Goal: Book appointment/travel/reservation

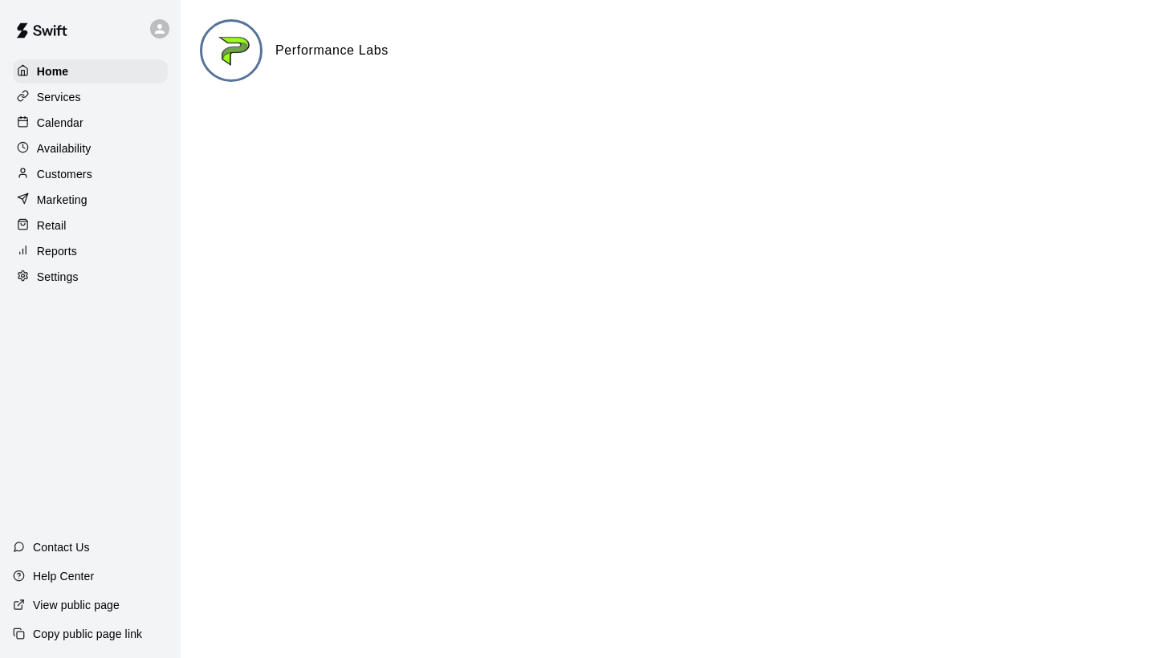
click at [77, 127] on p "Calendar" at bounding box center [60, 123] width 47 height 16
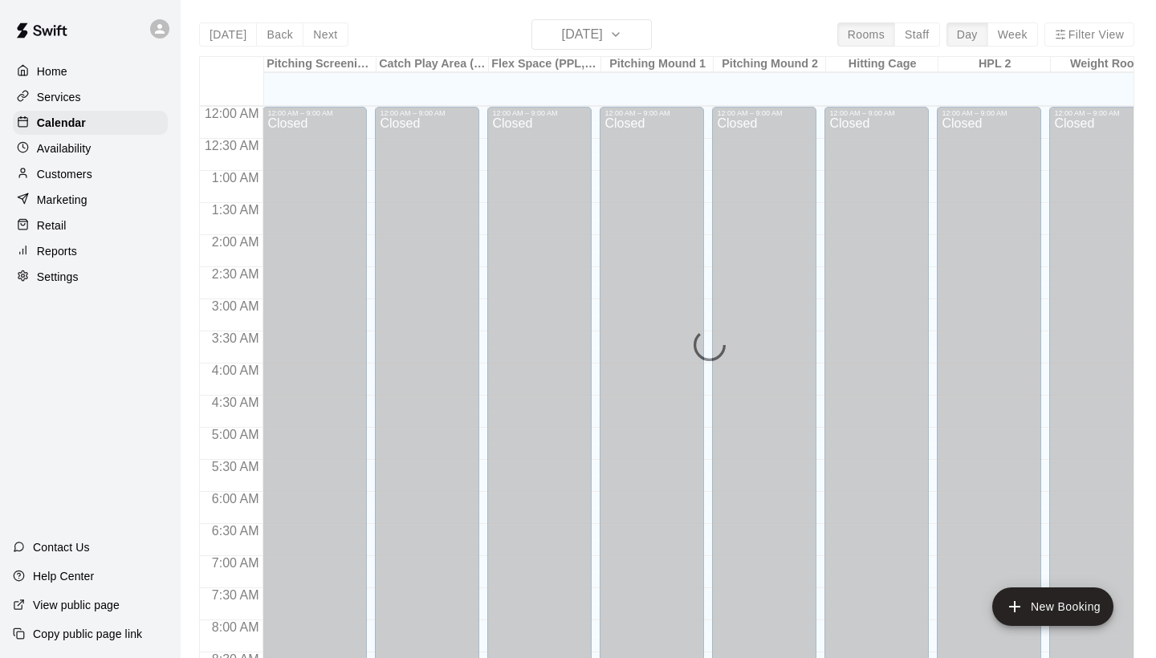
scroll to position [924, 0]
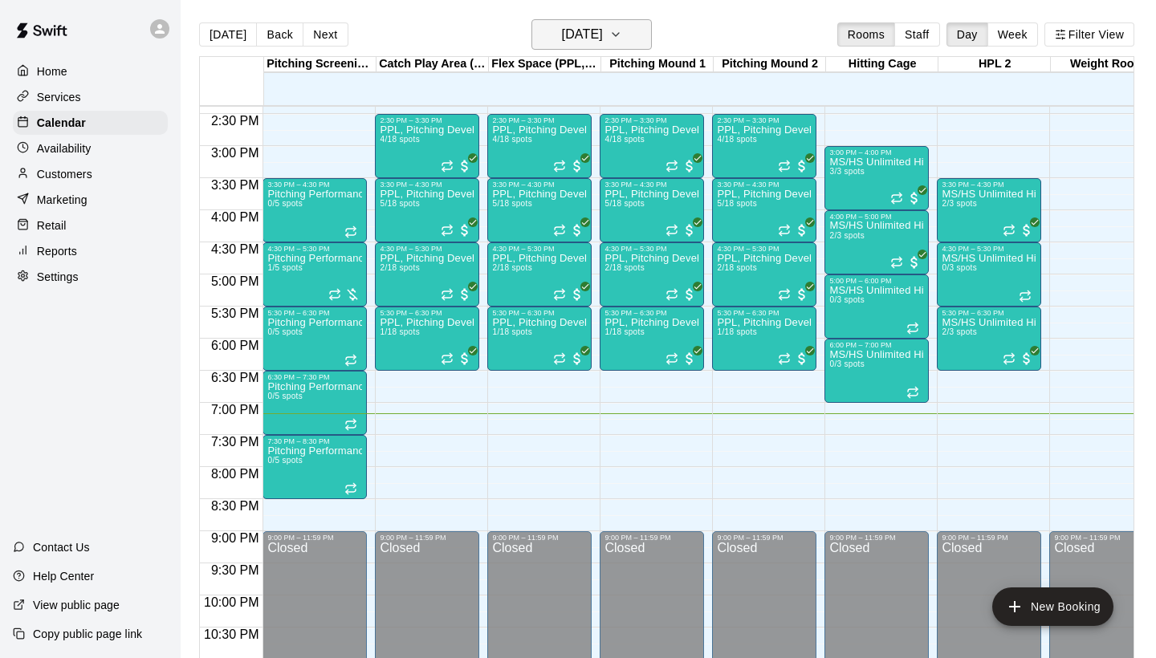
click at [563, 47] on button "[DATE]" at bounding box center [591, 34] width 120 height 30
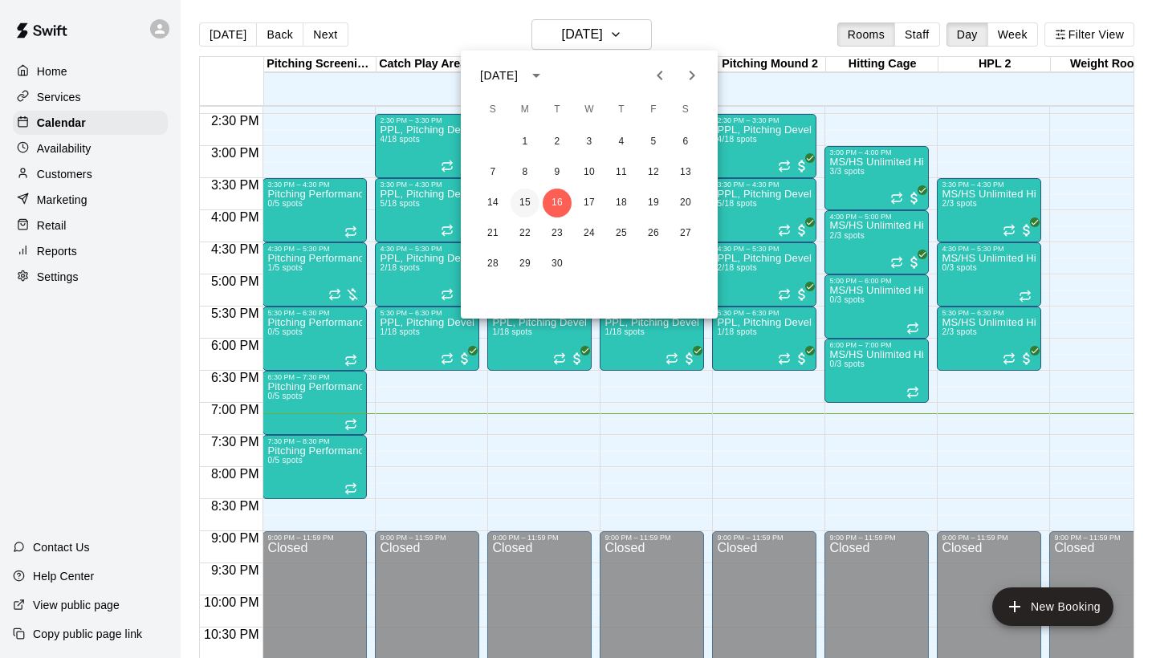
click at [525, 205] on button "15" at bounding box center [524, 203] width 29 height 29
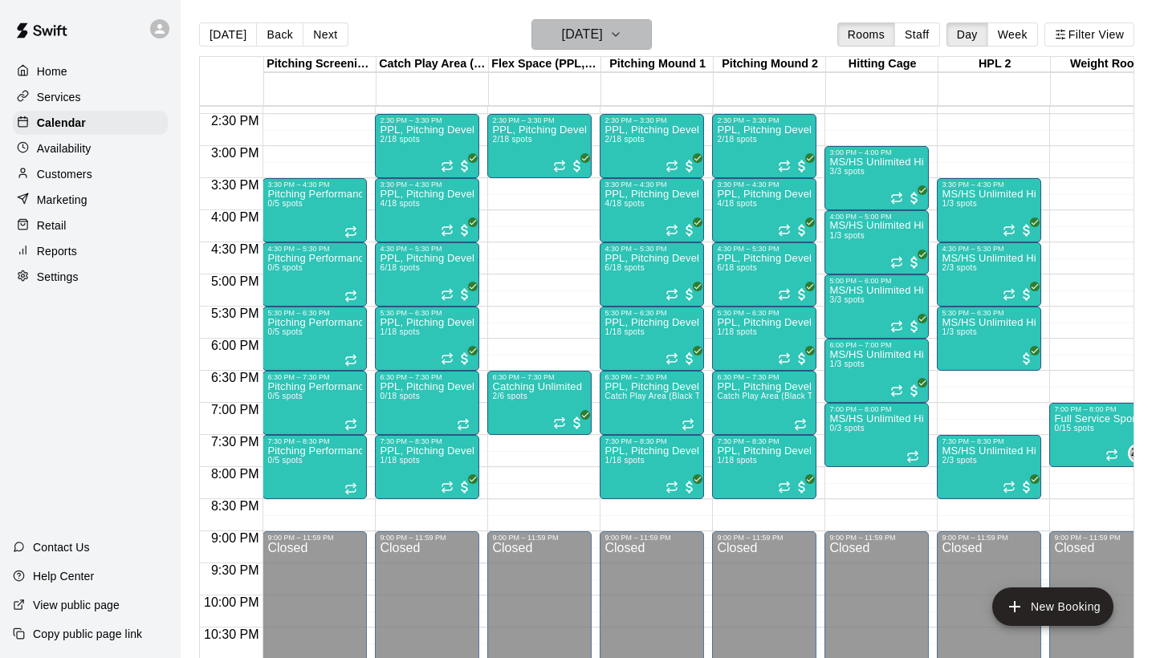
click at [575, 23] on h6 "[DATE]" at bounding box center [582, 34] width 41 height 22
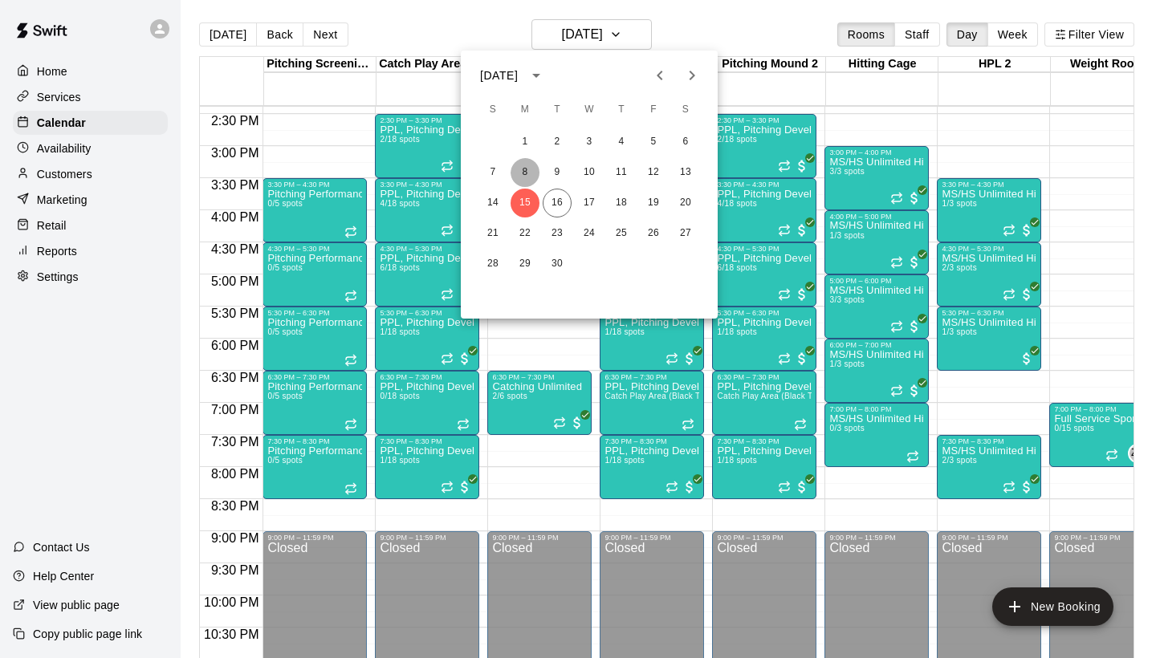
click at [527, 169] on button "8" at bounding box center [524, 172] width 29 height 29
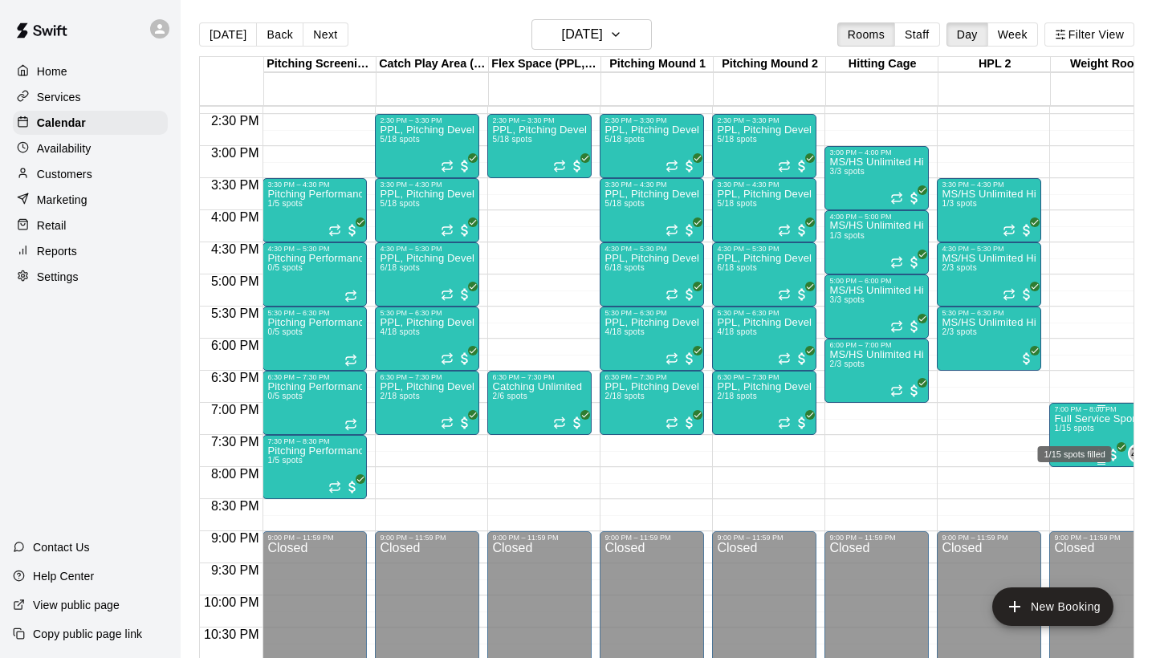
click at [1071, 429] on span "1/15 spots" at bounding box center [1073, 428] width 39 height 9
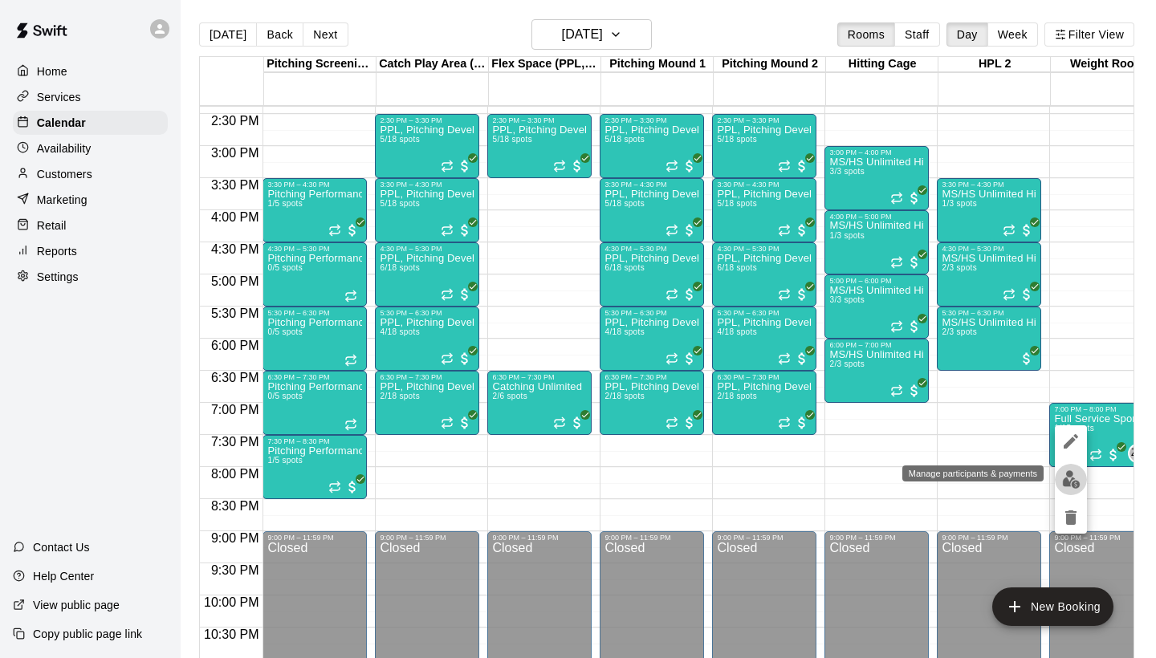
click at [1080, 481] on button "edit" at bounding box center [1071, 479] width 32 height 31
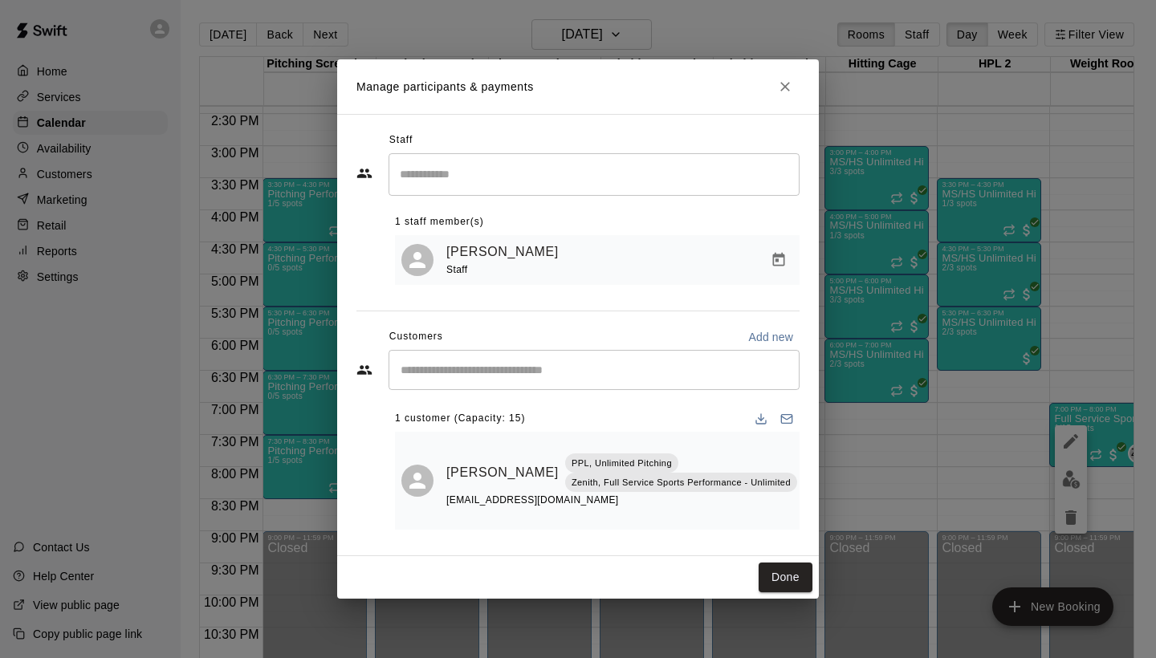
click at [784, 85] on icon "Close" at bounding box center [785, 87] width 16 height 16
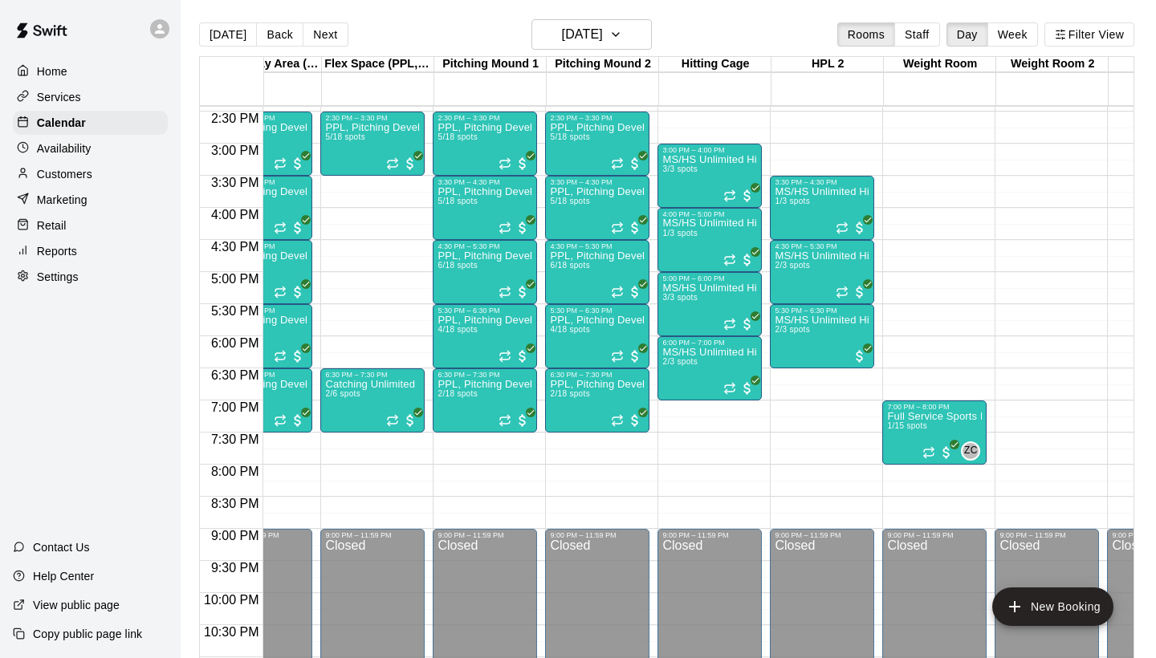
scroll to position [0, 0]
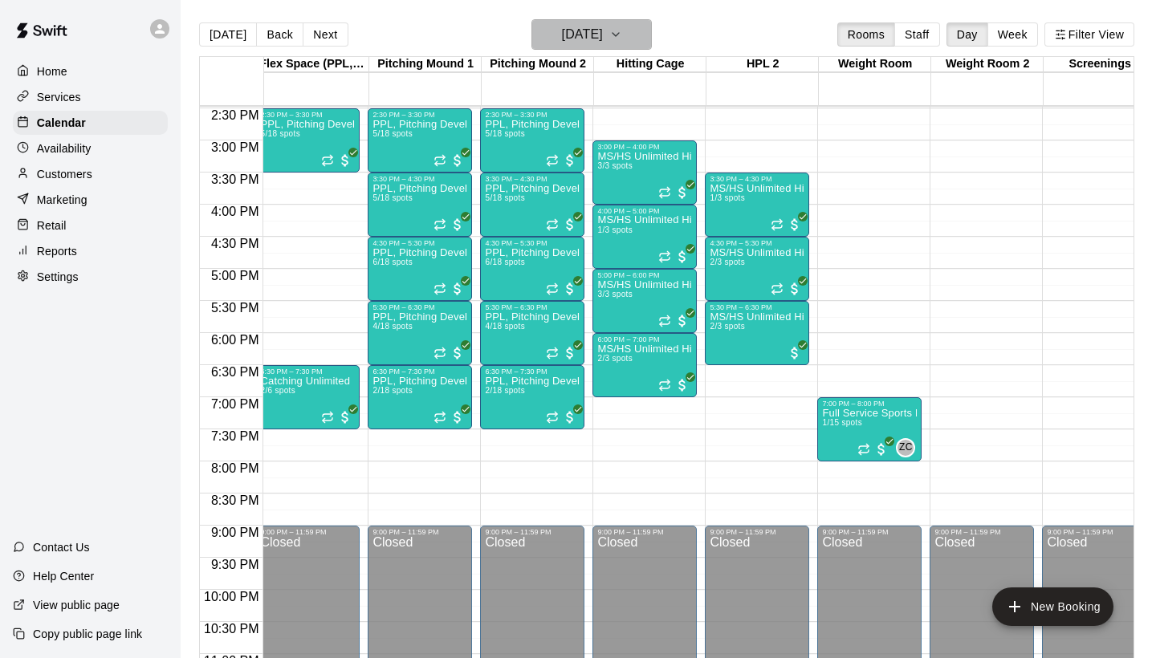
click at [603, 35] on h6 "[DATE]" at bounding box center [582, 34] width 41 height 22
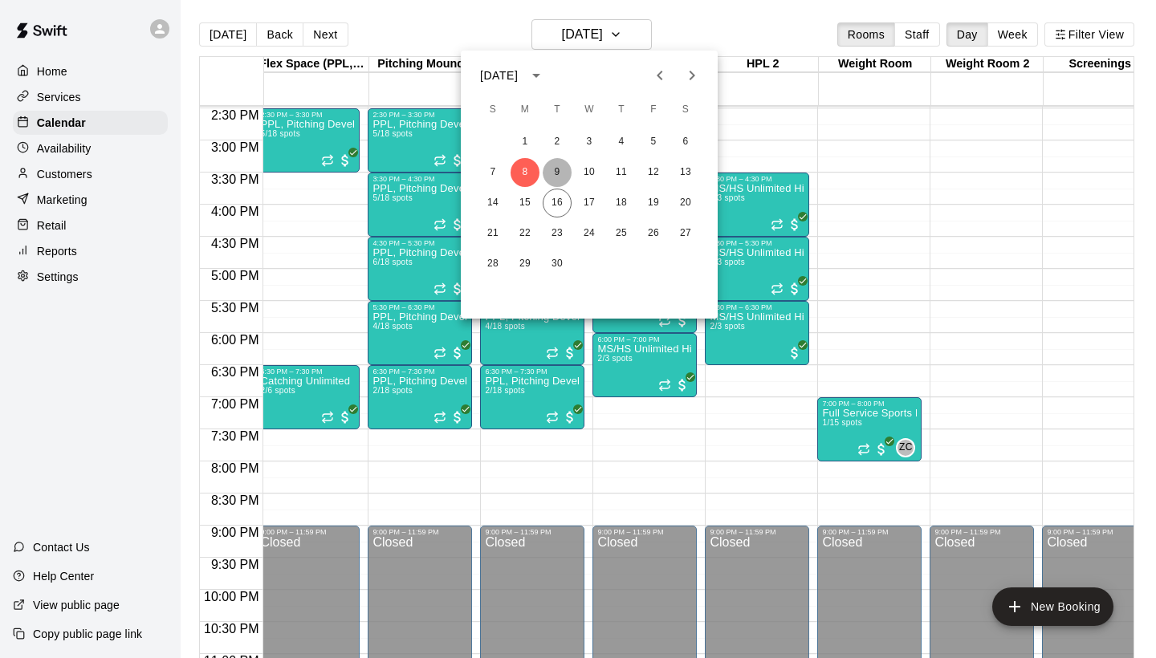
click at [563, 166] on button "9" at bounding box center [557, 172] width 29 height 29
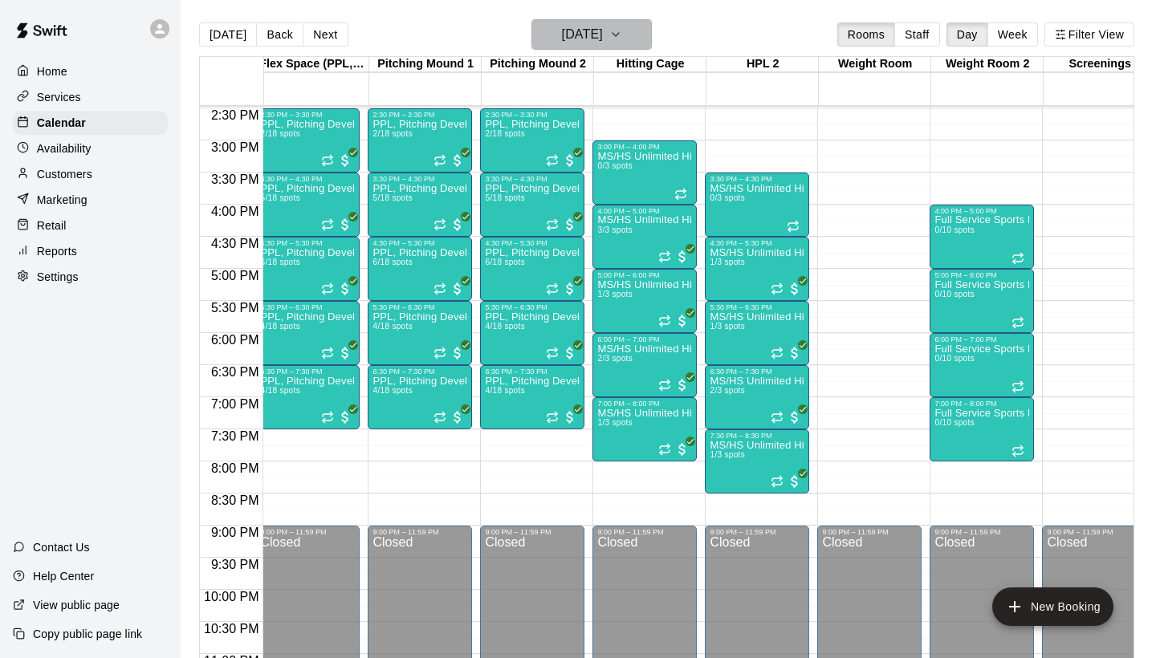
click at [592, 39] on h6 "[DATE]" at bounding box center [582, 34] width 41 height 22
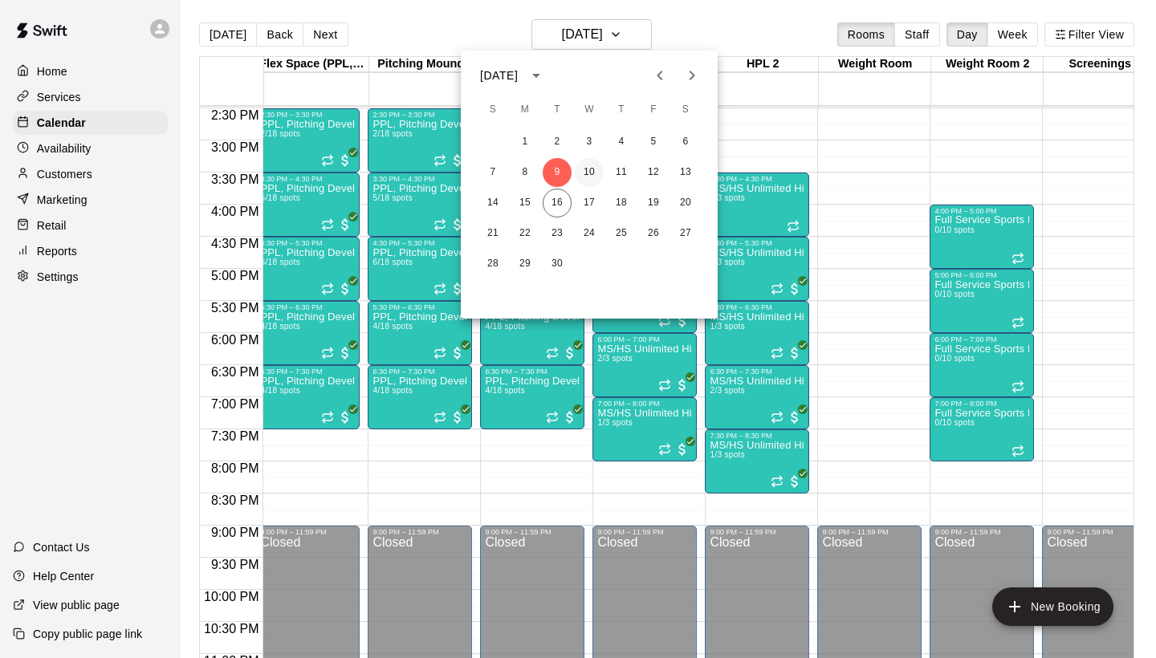
click at [579, 169] on button "10" at bounding box center [589, 172] width 29 height 29
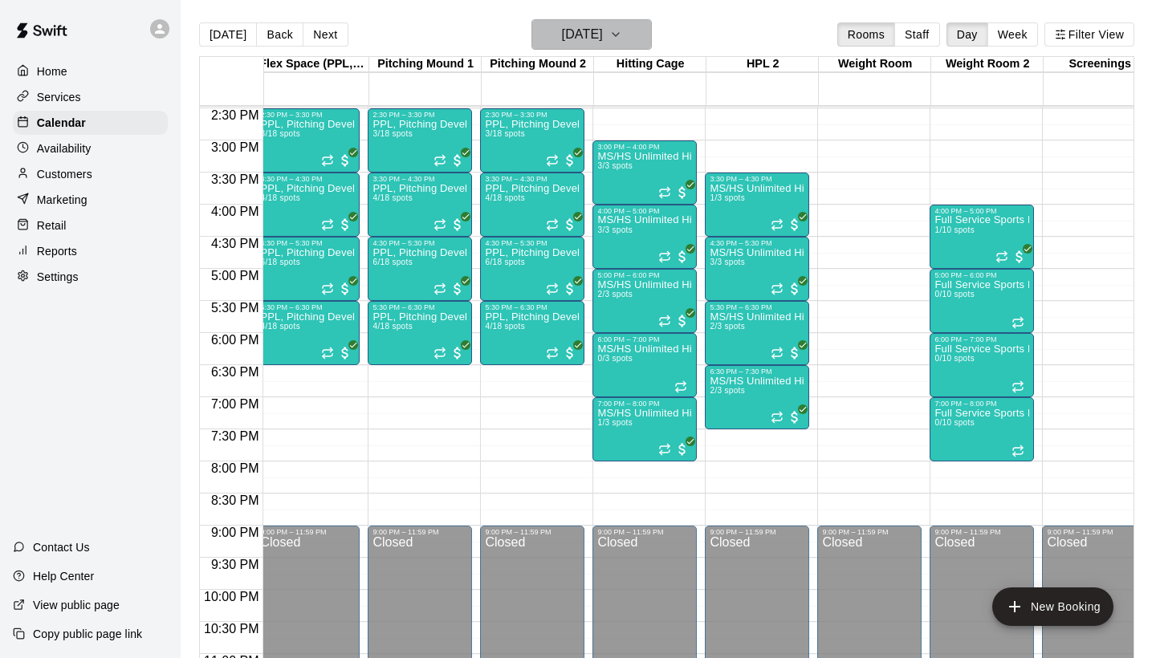
click at [601, 32] on h6 "[DATE]" at bounding box center [582, 34] width 41 height 22
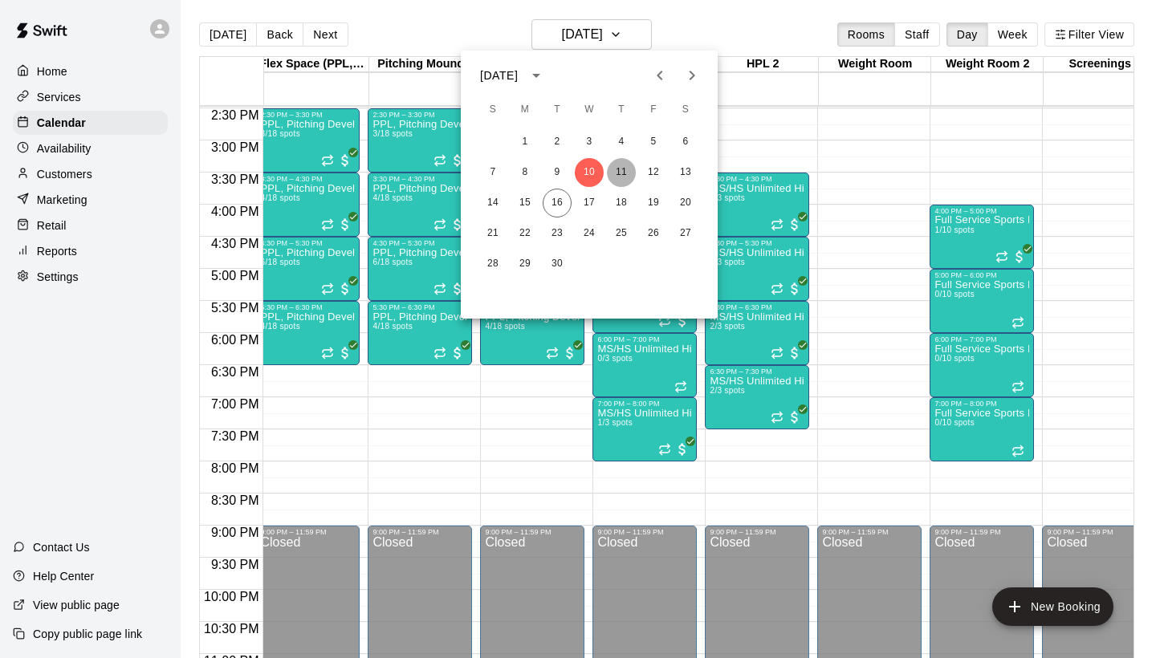
click at [628, 168] on button "11" at bounding box center [621, 172] width 29 height 29
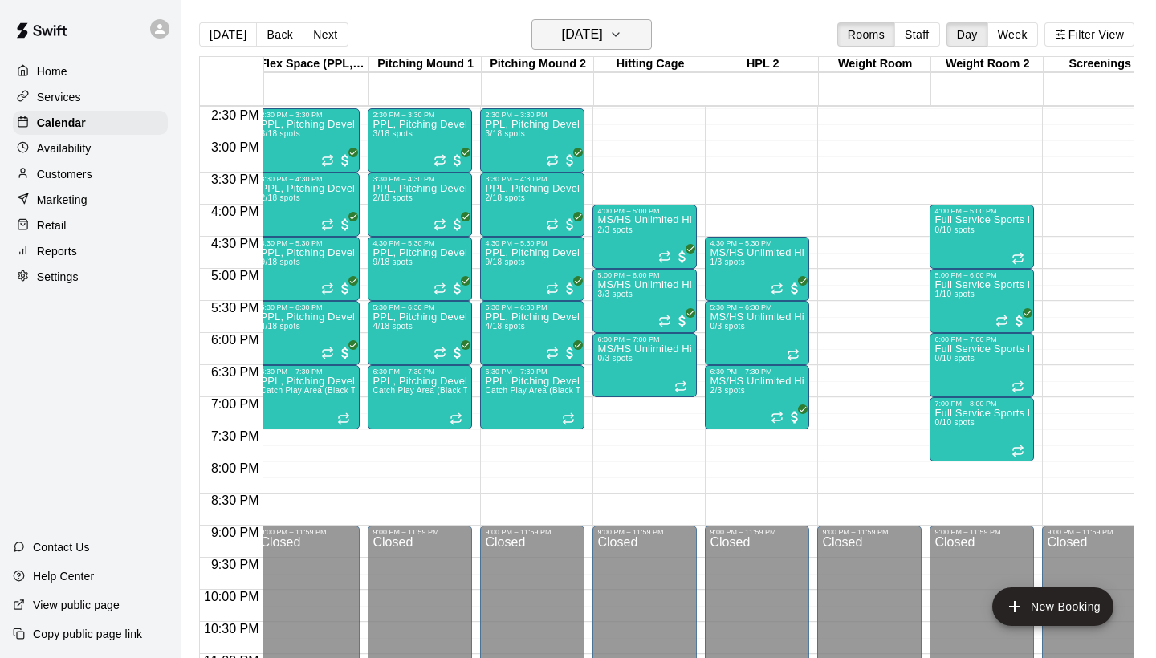
click at [632, 32] on button "[DATE]" at bounding box center [591, 34] width 120 height 30
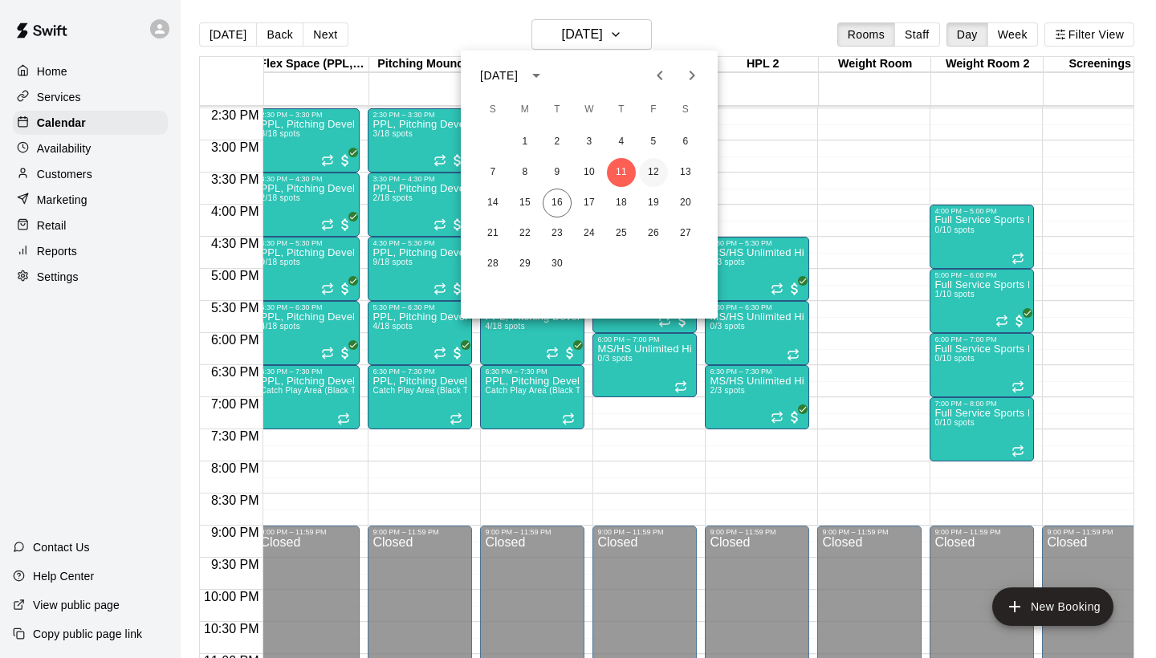
click at [654, 162] on button "12" at bounding box center [653, 172] width 29 height 29
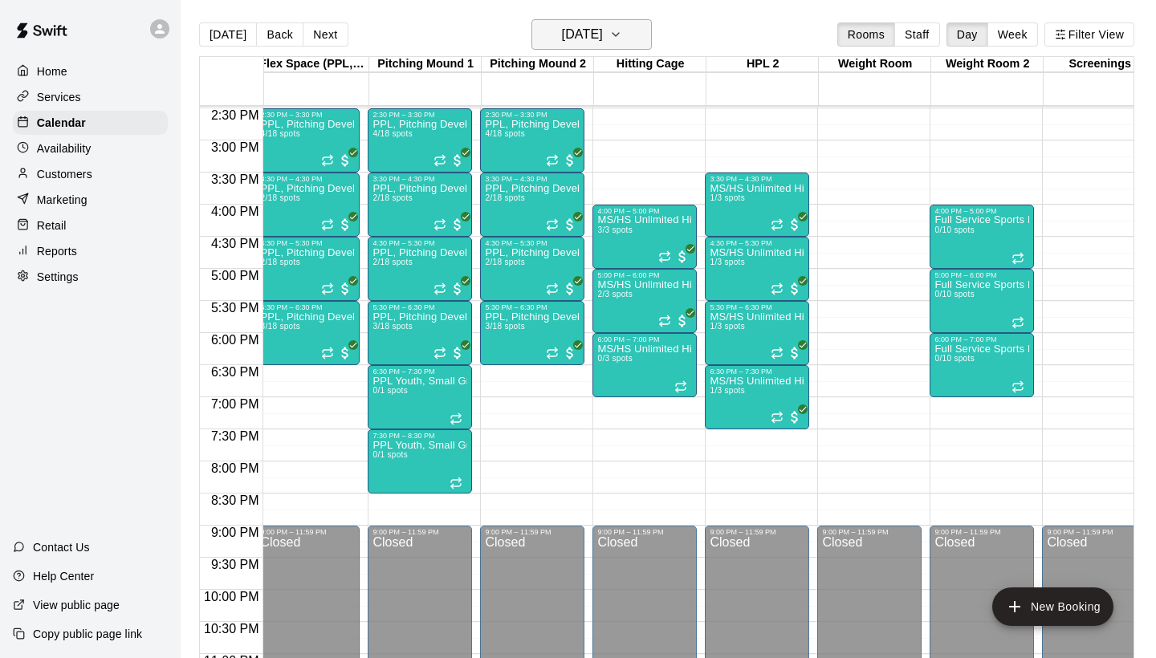
click at [596, 40] on h6 "[DATE]" at bounding box center [582, 34] width 41 height 22
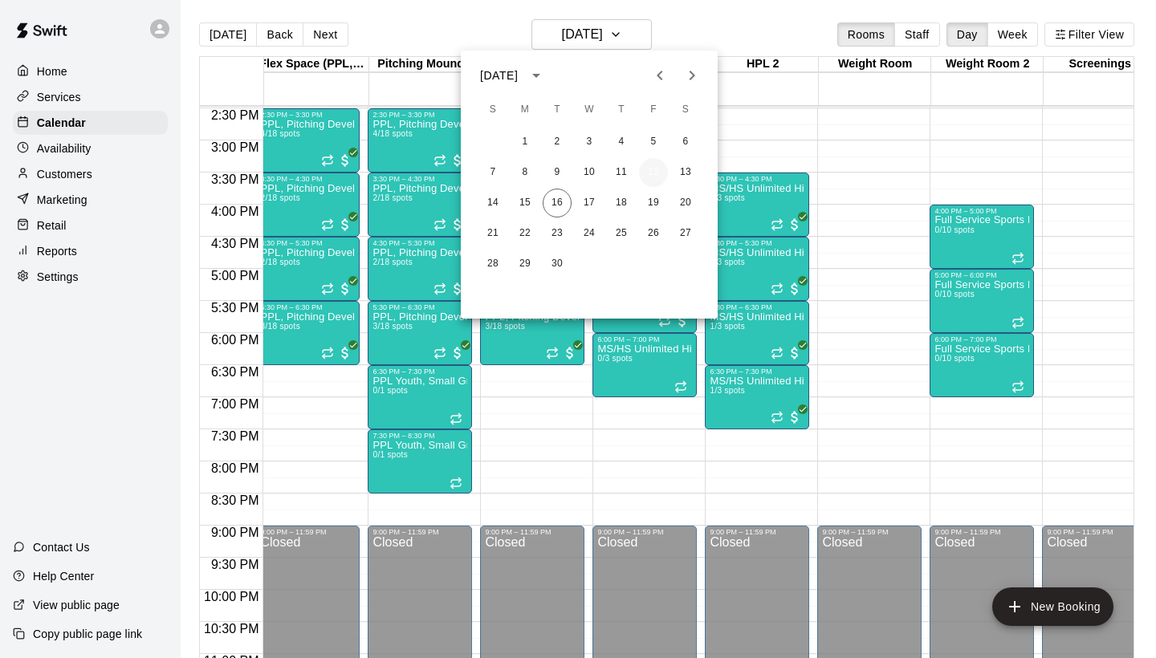
click at [658, 167] on button "12" at bounding box center [653, 172] width 29 height 29
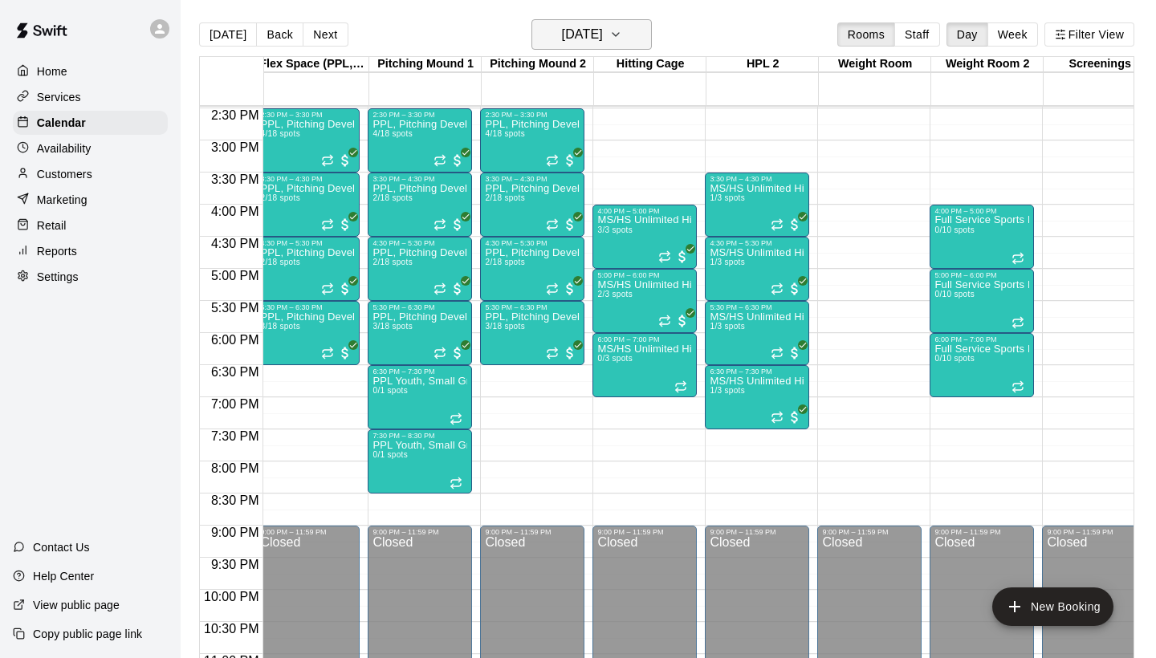
click at [601, 21] on button "[DATE]" at bounding box center [591, 34] width 120 height 30
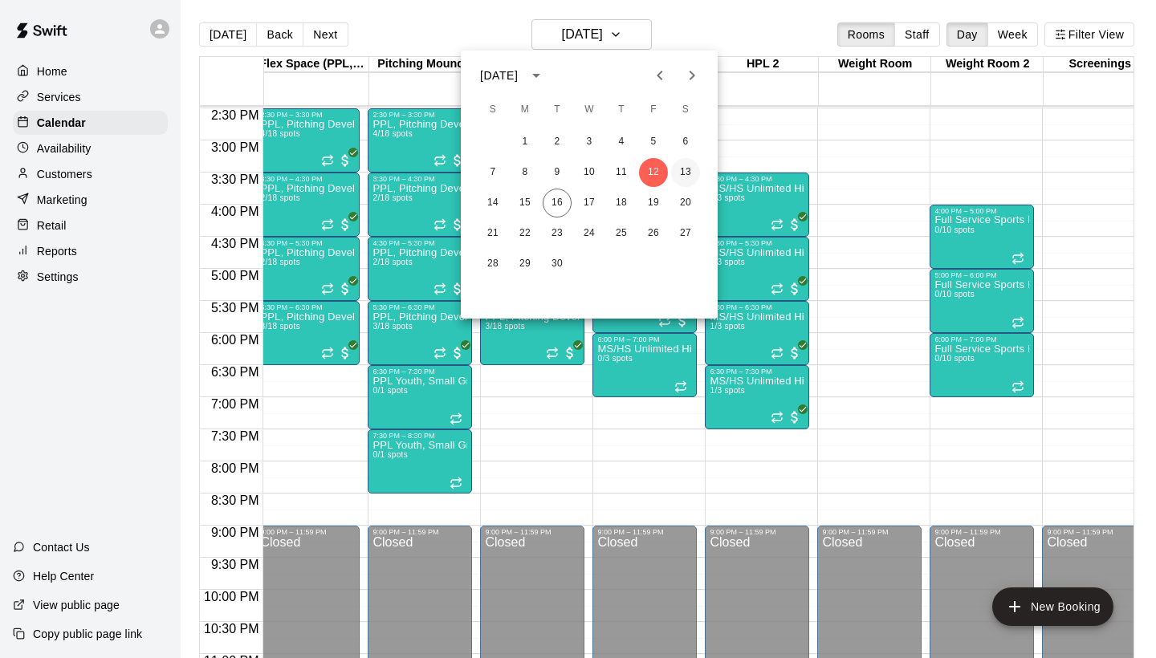
click at [684, 169] on button "13" at bounding box center [685, 172] width 29 height 29
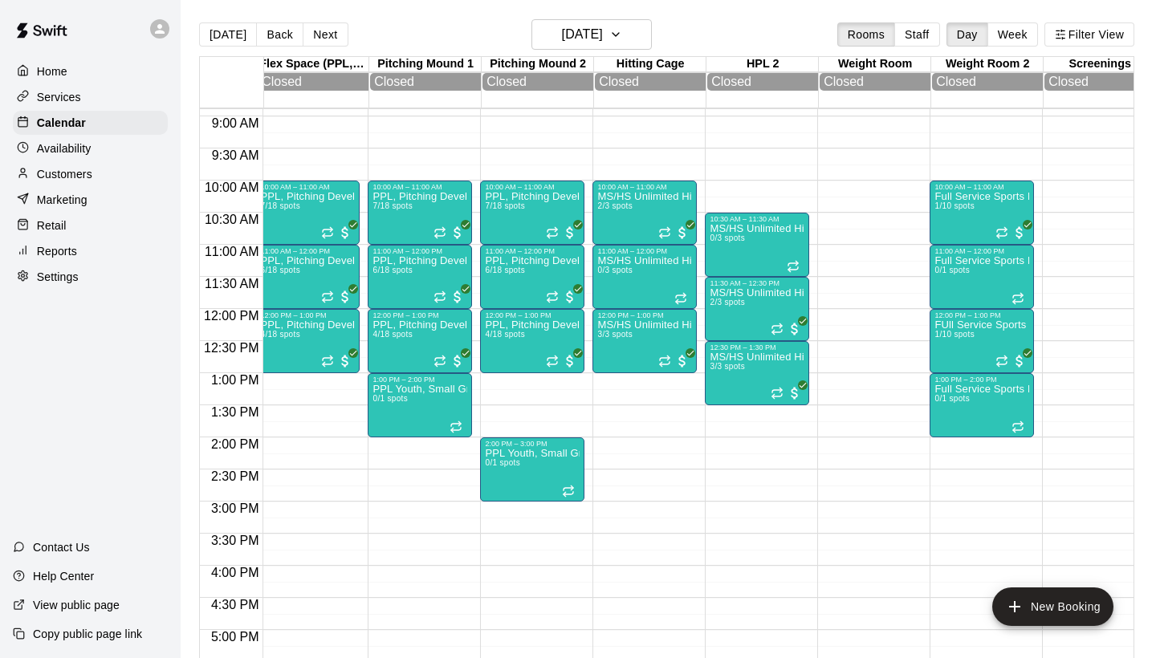
scroll to position [572, 232]
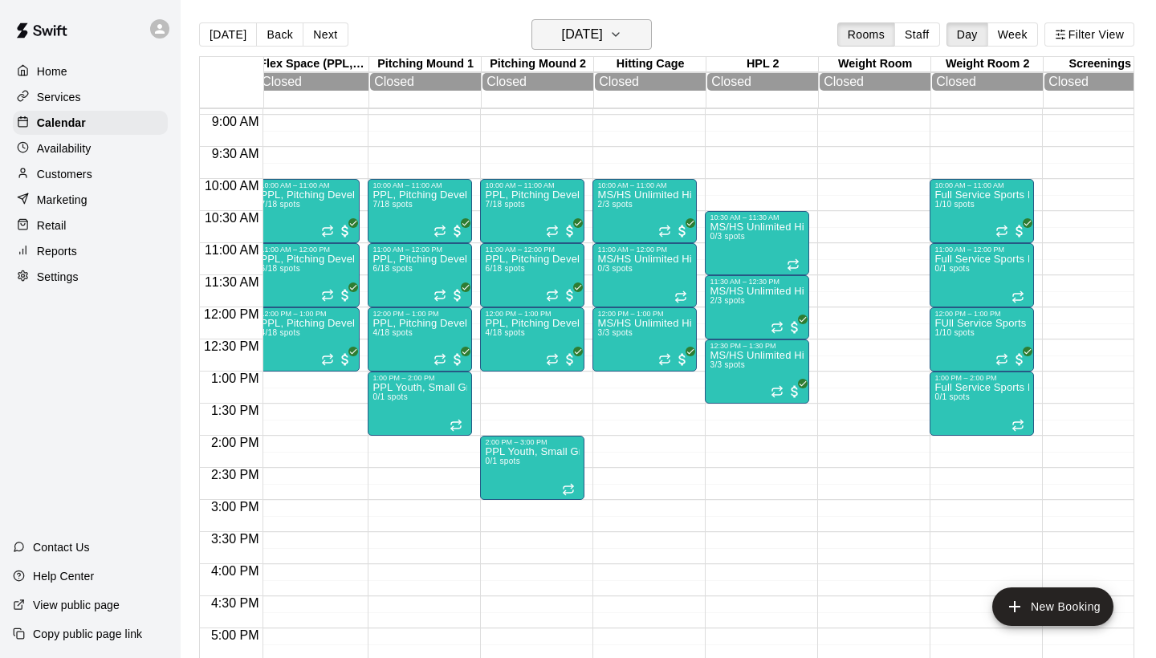
click at [579, 27] on h6 "[DATE]" at bounding box center [582, 34] width 41 height 22
